Goal: Use online tool/utility

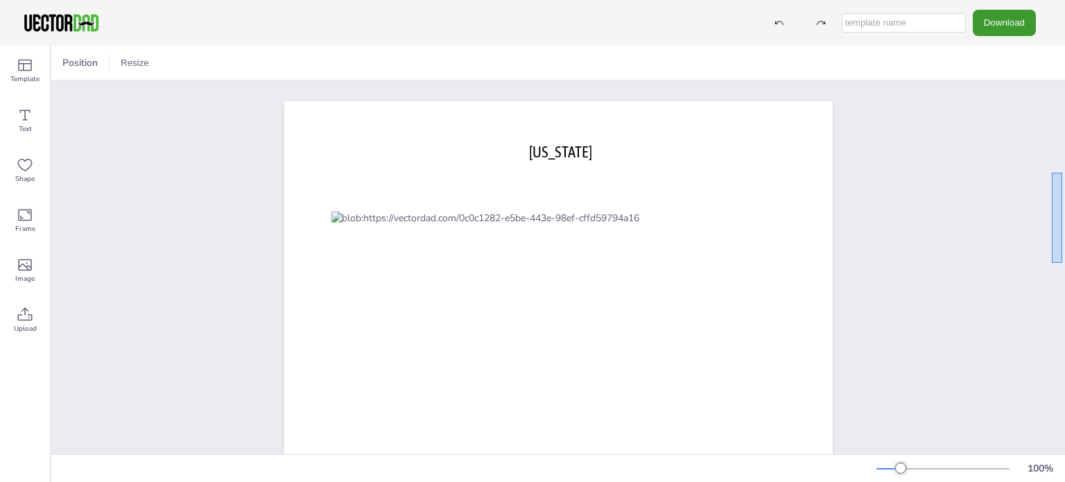
drag, startPoint x: 1051, startPoint y: 173, endPoint x: 1062, endPoint y: 264, distance: 92.2
click at [1062, 264] on div "[US_STATE] [DOMAIN_NAME]" at bounding box center [557, 267] width 1013 height 374
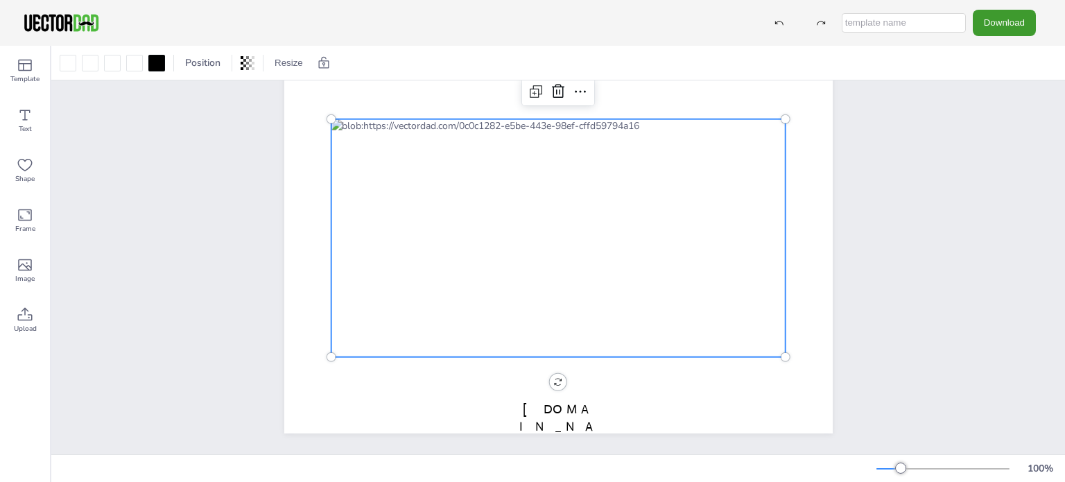
click at [743, 295] on div at bounding box center [558, 238] width 455 height 238
click at [748, 317] on div at bounding box center [558, 238] width 455 height 238
click at [706, 265] on div at bounding box center [558, 238] width 455 height 238
click at [574, 230] on div at bounding box center [558, 238] width 455 height 238
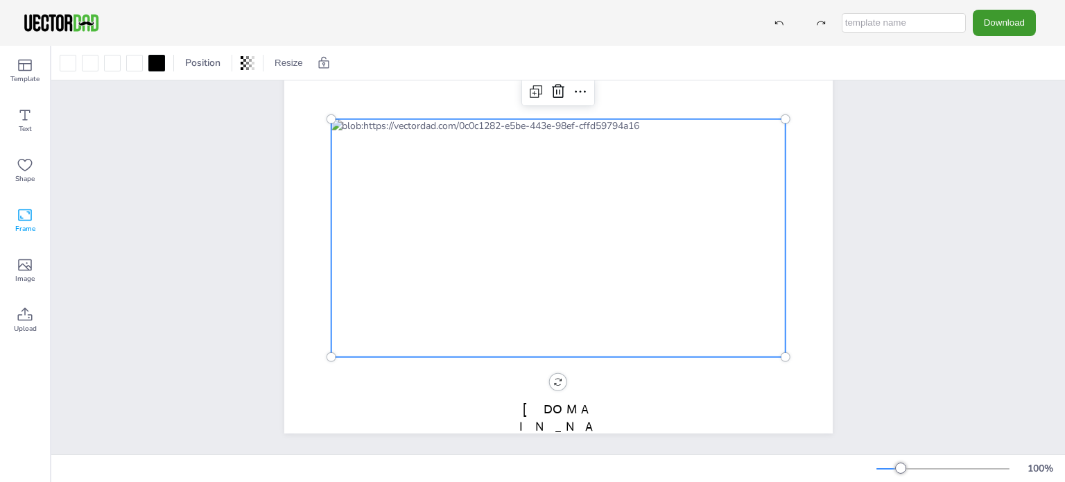
click at [21, 221] on icon at bounding box center [25, 215] width 17 height 17
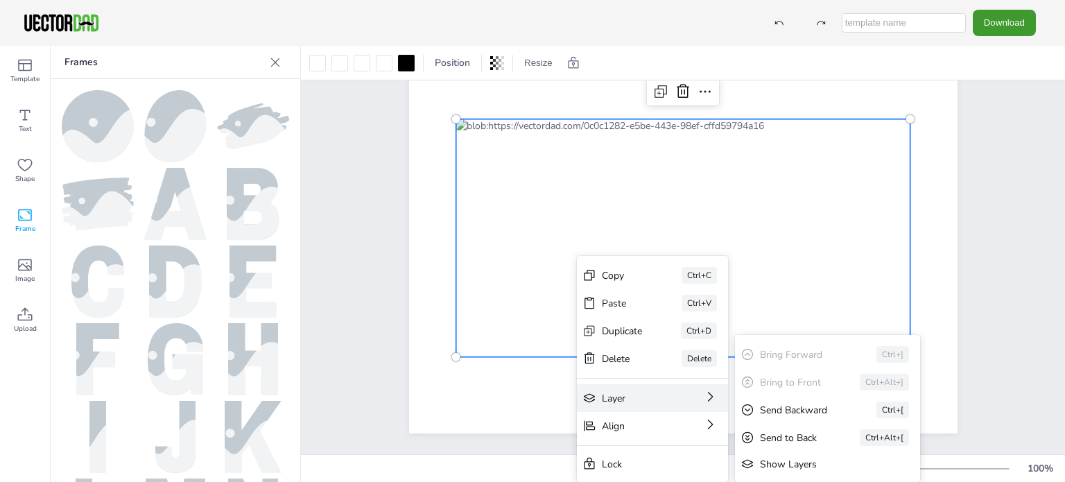
click at [632, 396] on div "Layer" at bounding box center [633, 398] width 62 height 13
click at [913, 378] on div "Bring to Front Ctrl+Alt+]" at bounding box center [827, 382] width 185 height 28
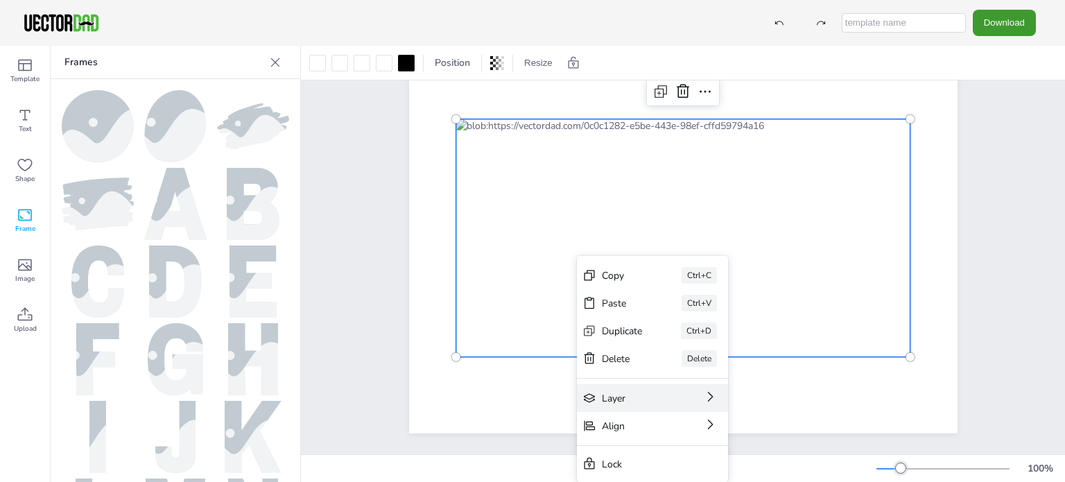
click at [878, 179] on div at bounding box center [682, 238] width 455 height 238
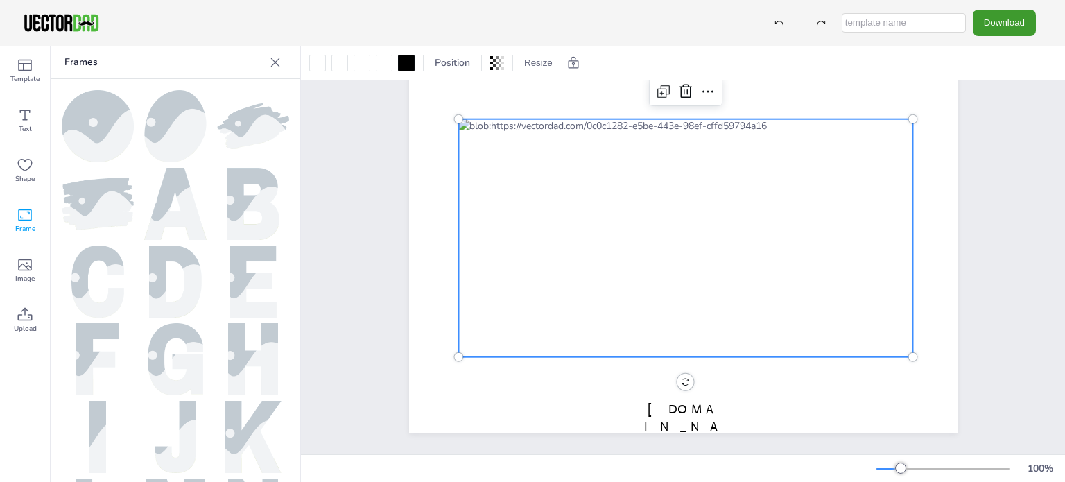
click at [770, 134] on div at bounding box center [685, 238] width 455 height 238
click at [782, 129] on div at bounding box center [685, 238] width 455 height 238
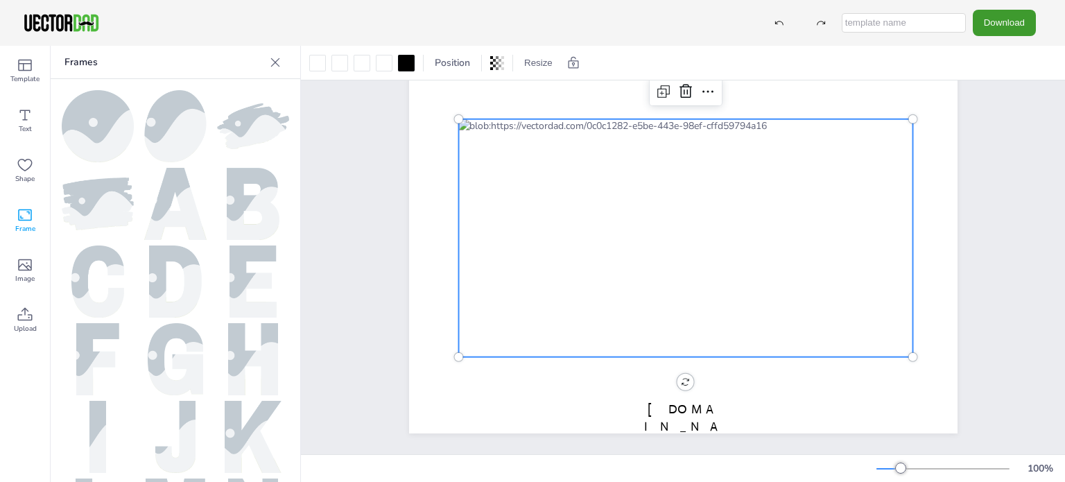
click at [833, 163] on div at bounding box center [685, 238] width 455 height 238
click at [834, 227] on div at bounding box center [685, 238] width 455 height 238
click at [701, 83] on icon at bounding box center [707, 91] width 17 height 17
click at [550, 276] on div at bounding box center [685, 238] width 455 height 238
